Goal: Information Seeking & Learning: Learn about a topic

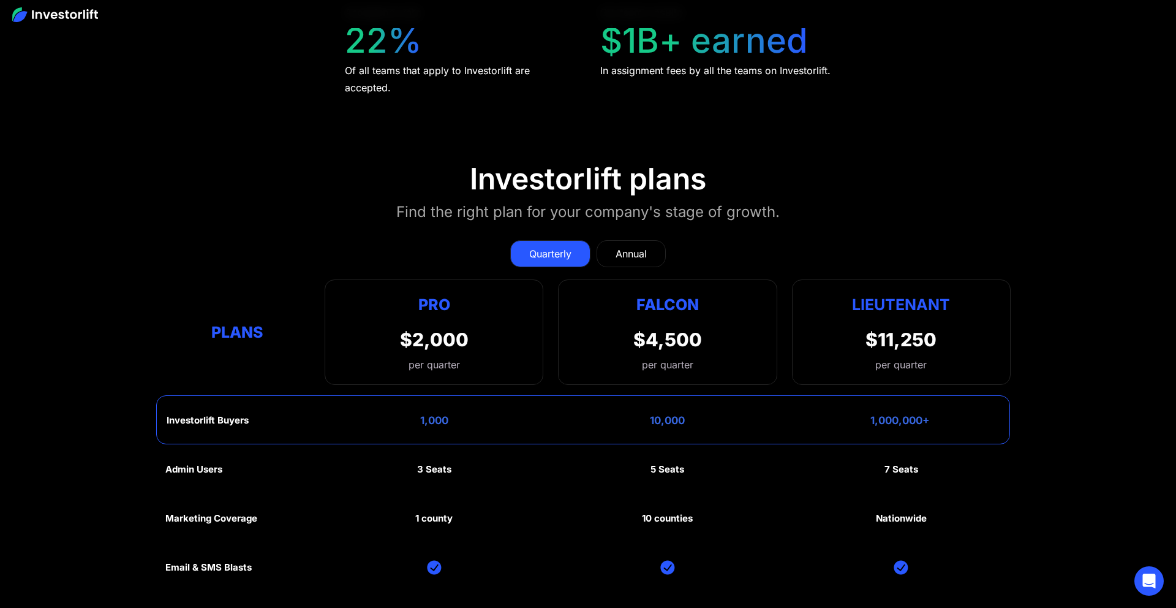
scroll to position [5645, 0]
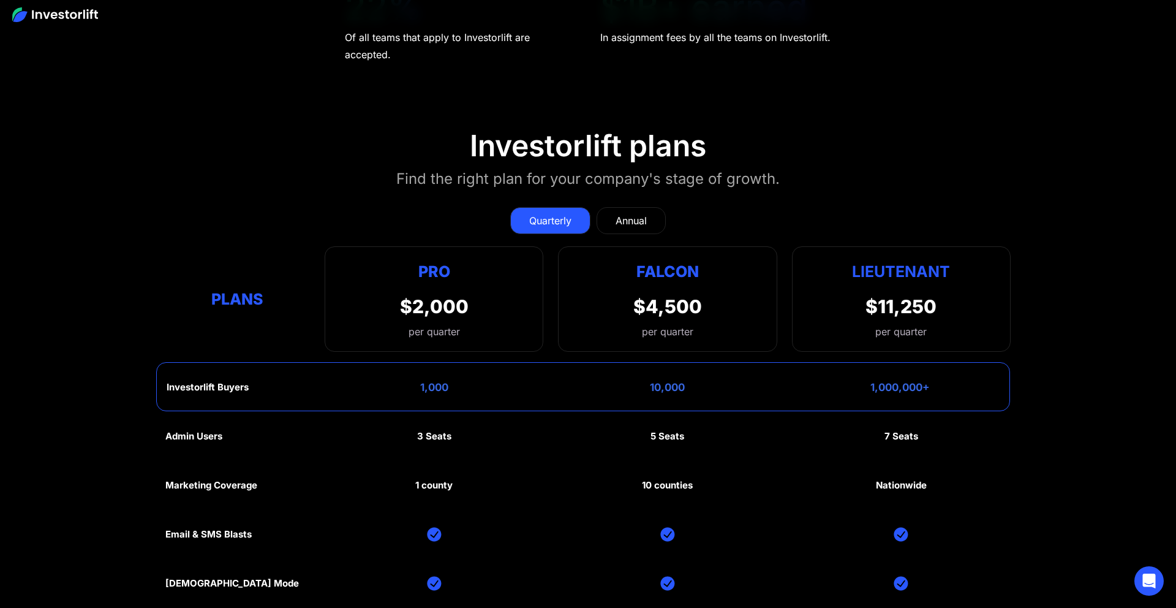
click at [638, 216] on div "Annual" at bounding box center [631, 220] width 31 height 15
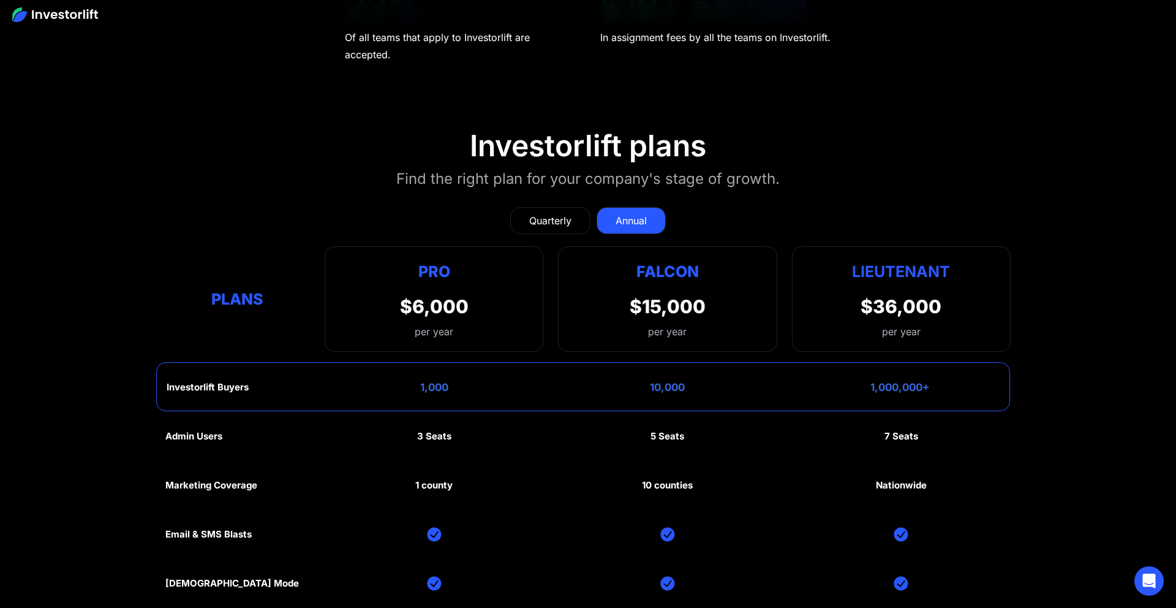
click at [563, 214] on div "Quarterly" at bounding box center [550, 220] width 42 height 15
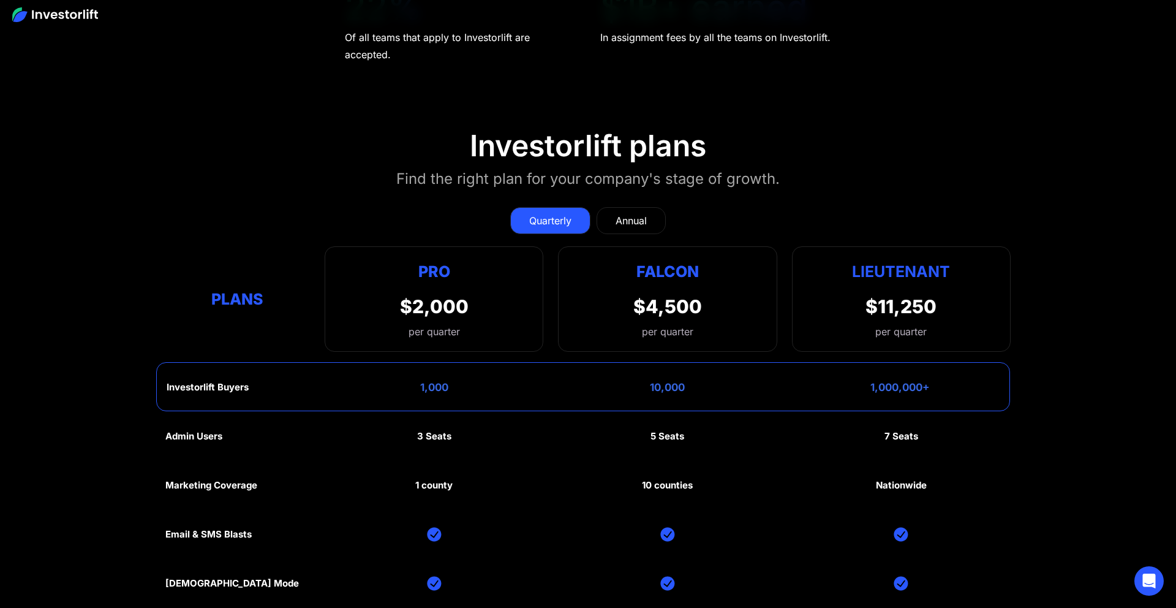
click at [622, 213] on div "Annual" at bounding box center [631, 220] width 31 height 15
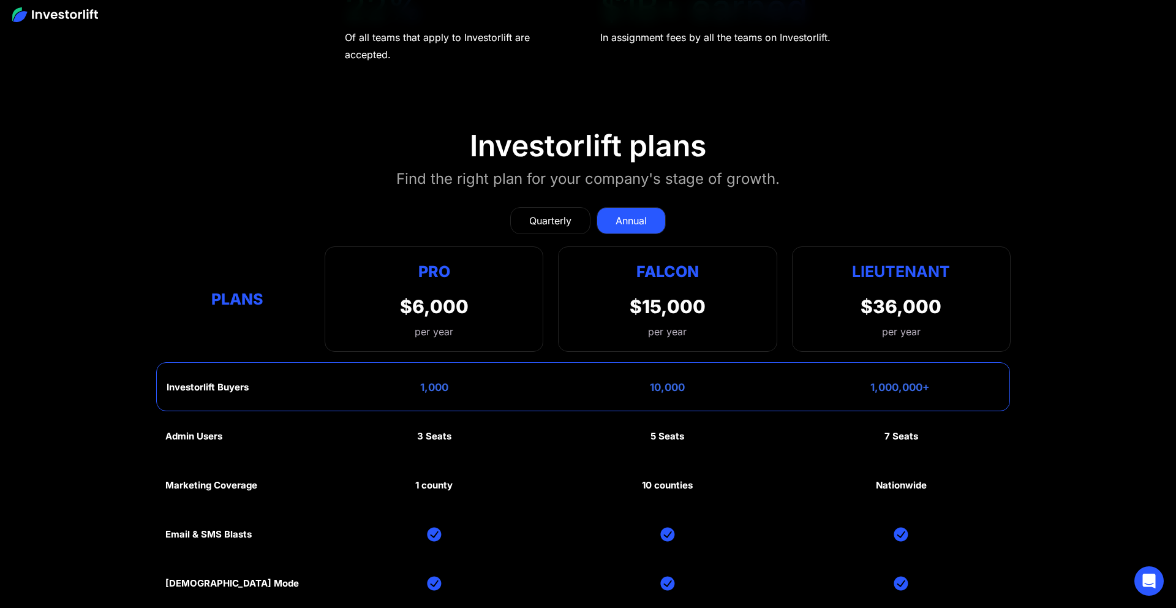
click at [558, 213] on div "Quarterly" at bounding box center [550, 220] width 42 height 15
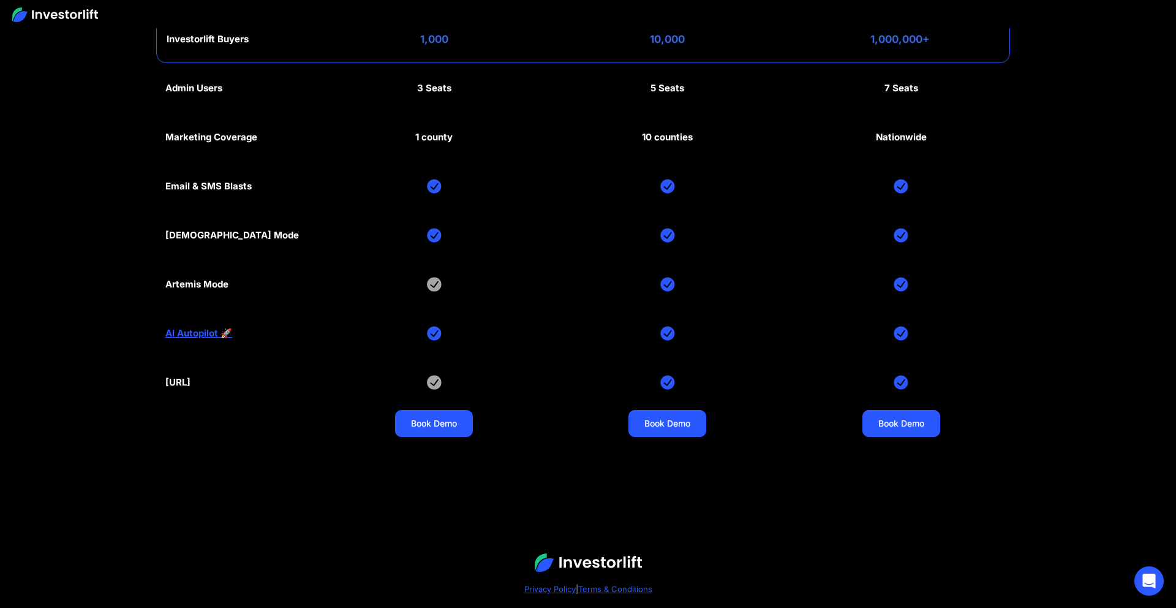
scroll to position [6008, 0]
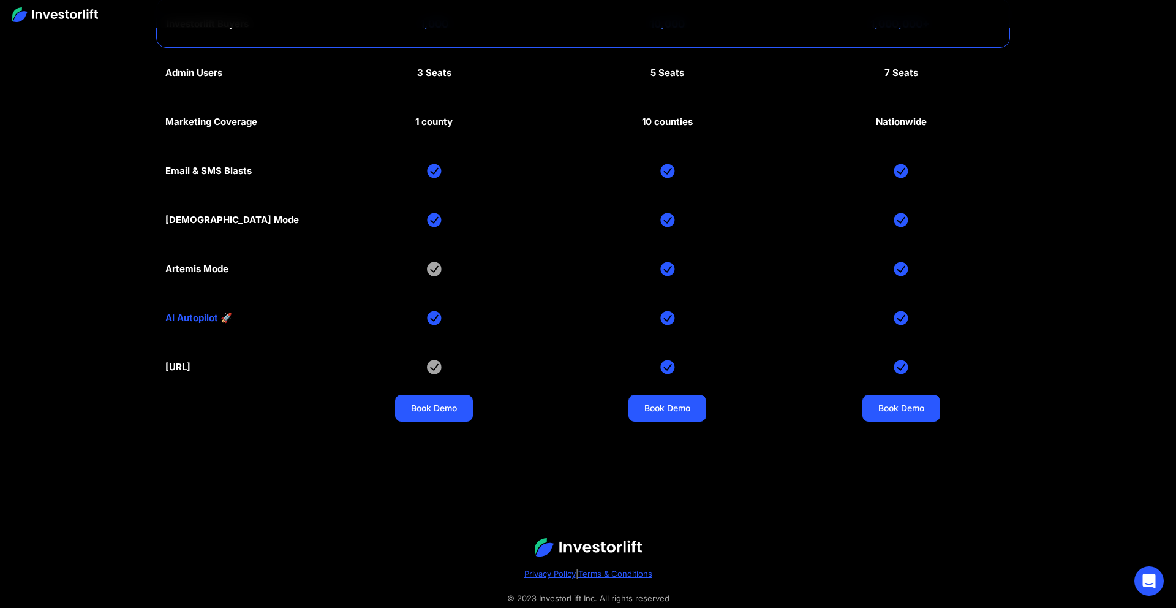
click at [195, 316] on link "AI Autopilot 🚀" at bounding box center [198, 317] width 67 height 11
